Goal: Book appointment/travel/reservation

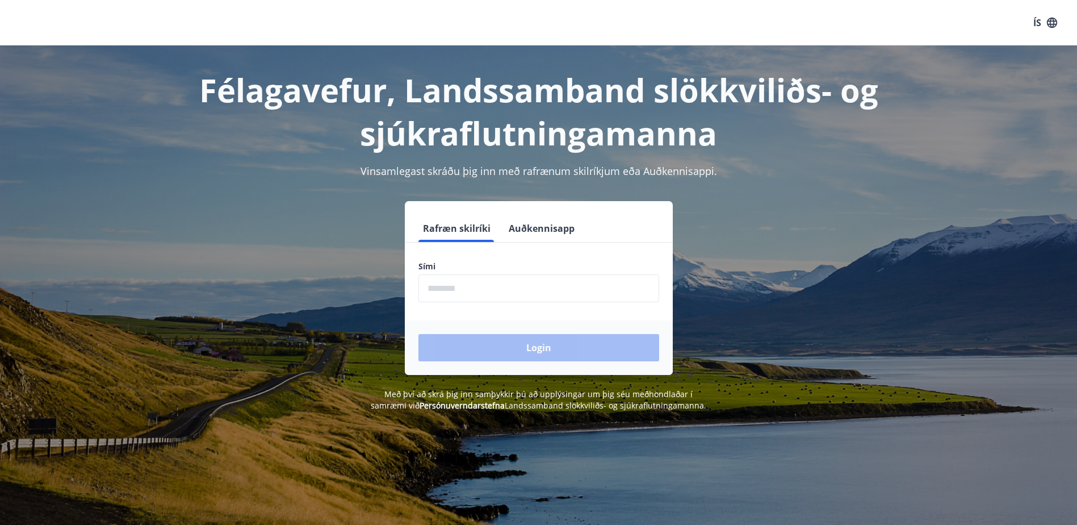
click at [470, 289] on input "phone" at bounding box center [538, 288] width 241 height 28
type input "********"
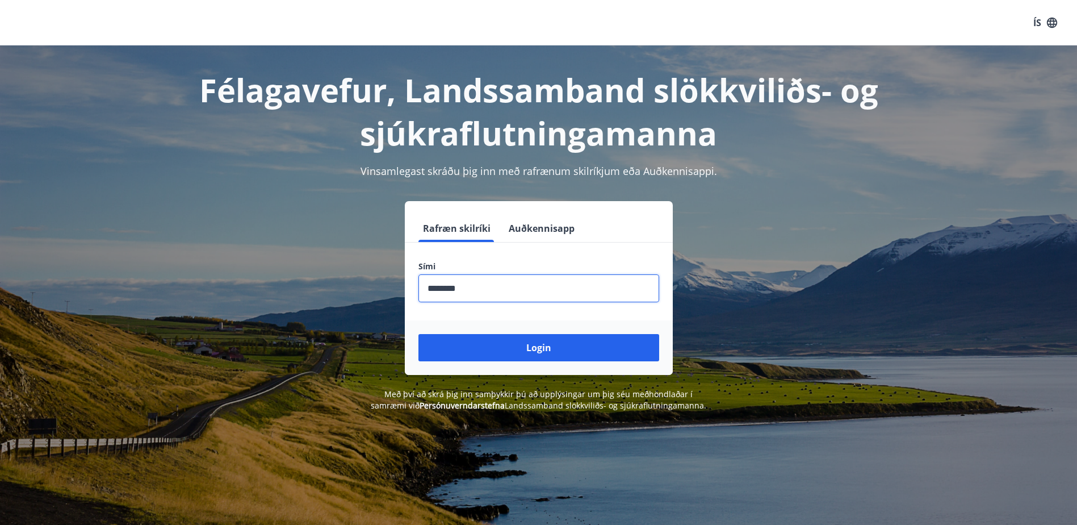
click at [493, 346] on button "Login" at bounding box center [538, 347] width 241 height 27
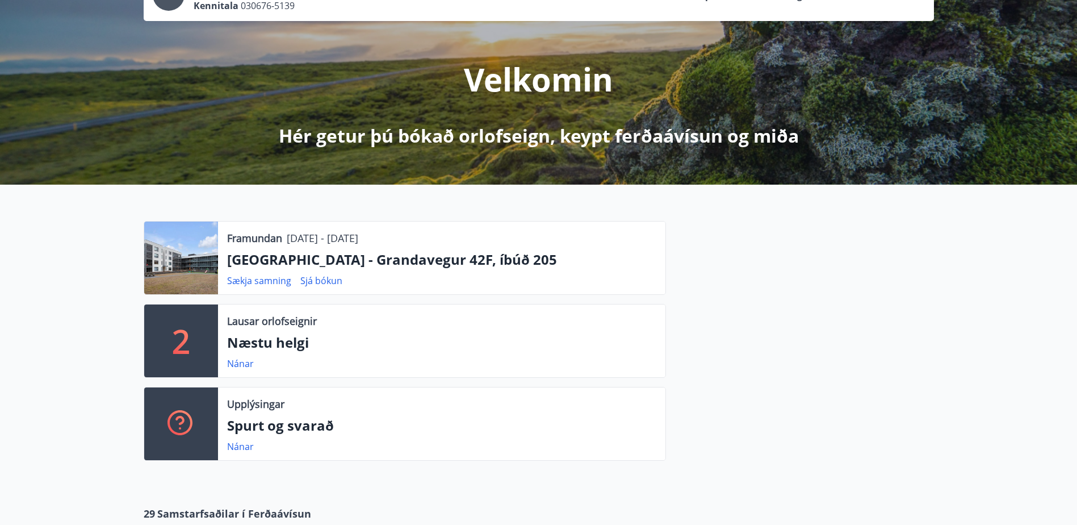
scroll to position [114, 0]
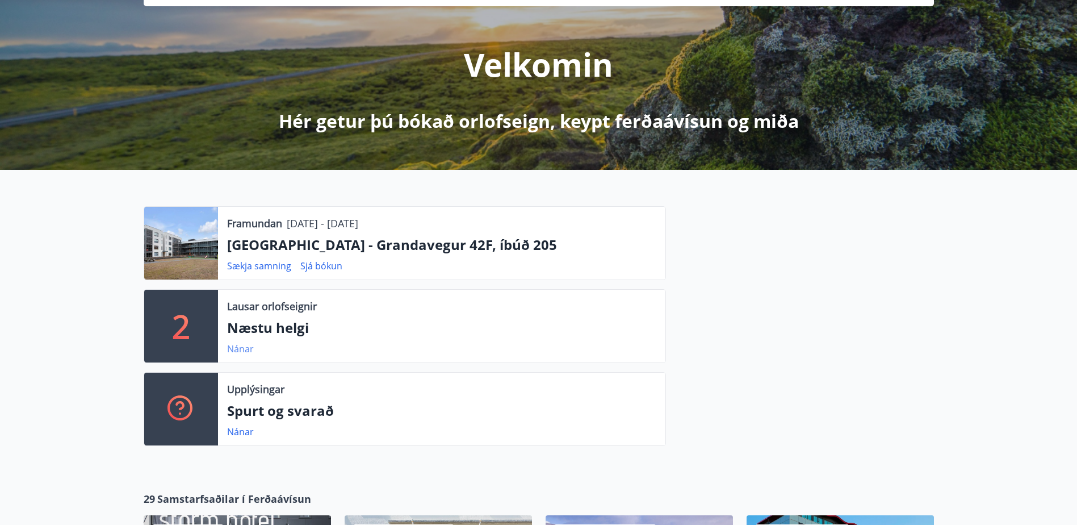
click at [239, 350] on link "Nánar" at bounding box center [240, 348] width 27 height 12
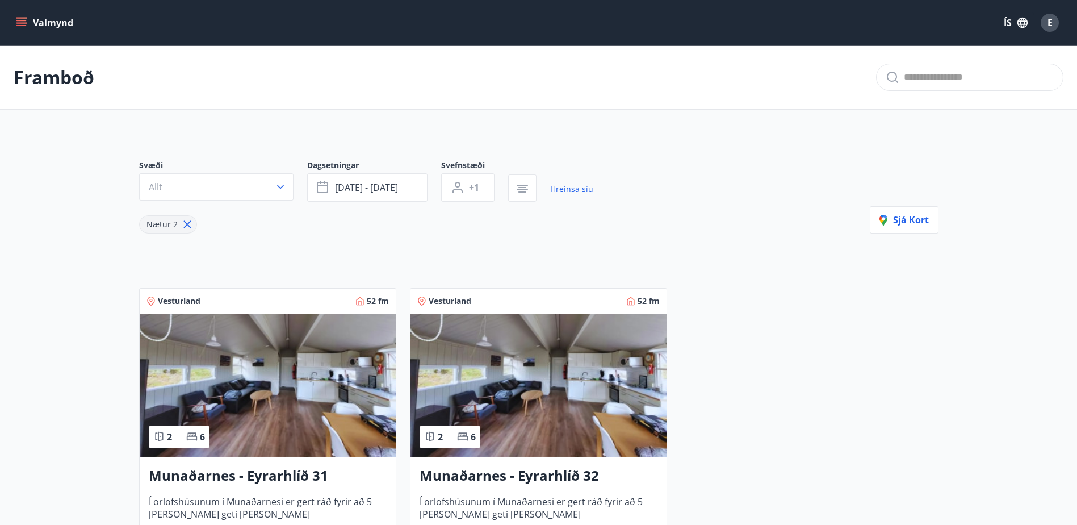
click at [53, 76] on p "Framboð" at bounding box center [54, 77] width 81 height 25
click at [16, 21] on icon "menu" at bounding box center [21, 22] width 11 height 11
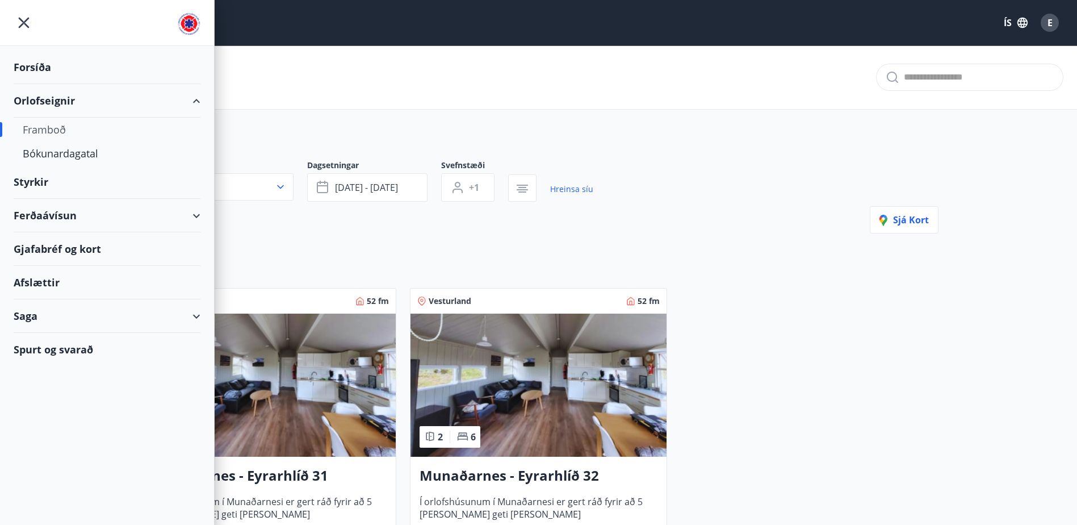
click at [50, 131] on div "Framboð" at bounding box center [107, 130] width 169 height 24
type input "*"
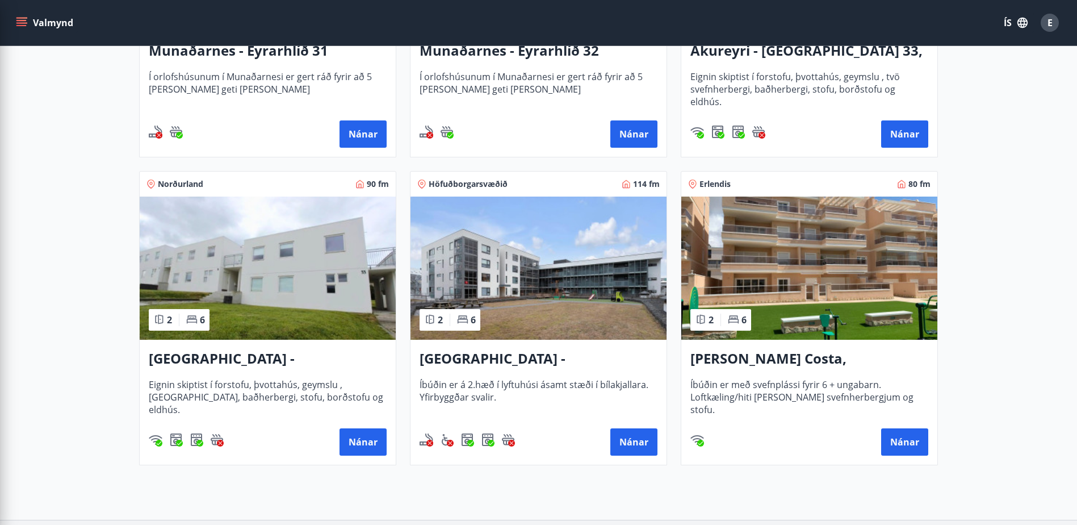
click at [518, 359] on h3 "Reykjavík - Grandavegur 42F, íbúð 205" at bounding box center [539, 359] width 238 height 20
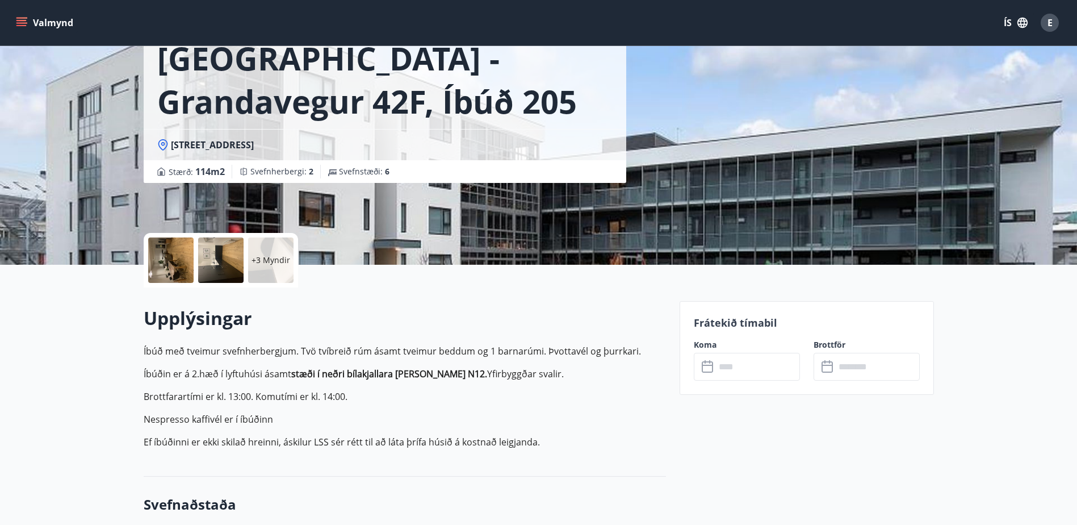
scroll to position [227, 0]
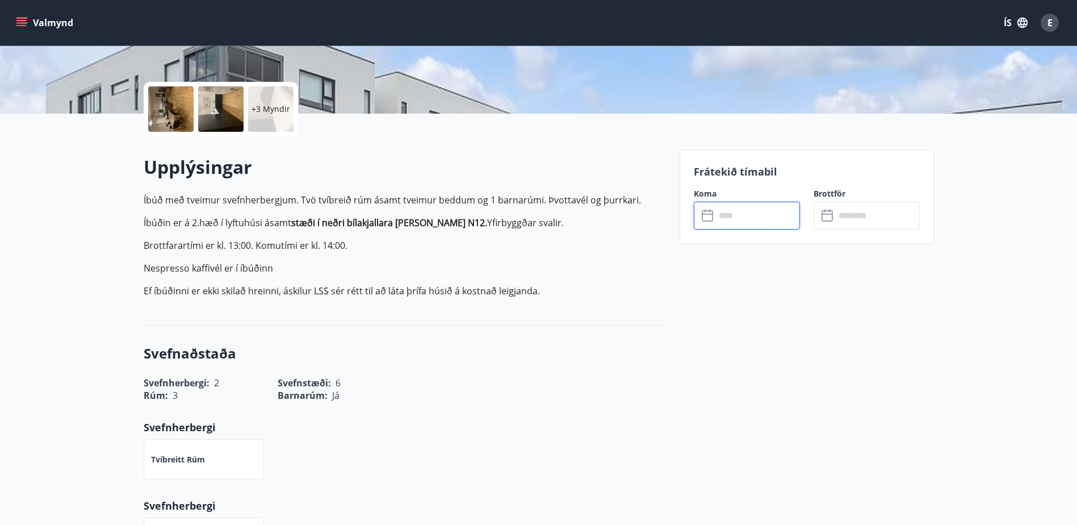
click at [719, 217] on input "text" at bounding box center [757, 216] width 85 height 28
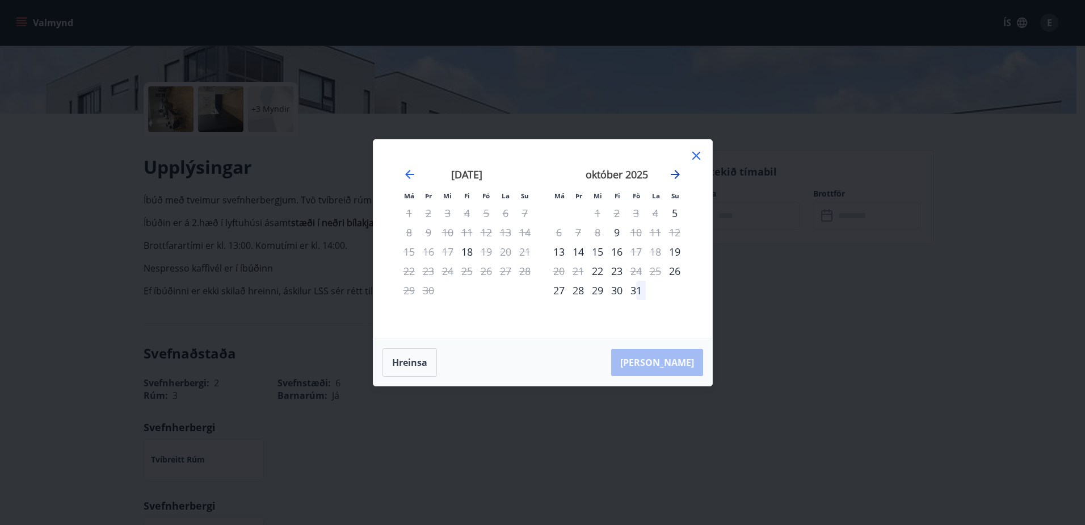
click at [676, 170] on icon "Move forward to switch to the next month." at bounding box center [676, 174] width 14 height 14
click at [693, 156] on icon at bounding box center [697, 156] width 14 height 14
